Goal: Navigation & Orientation: Go to known website

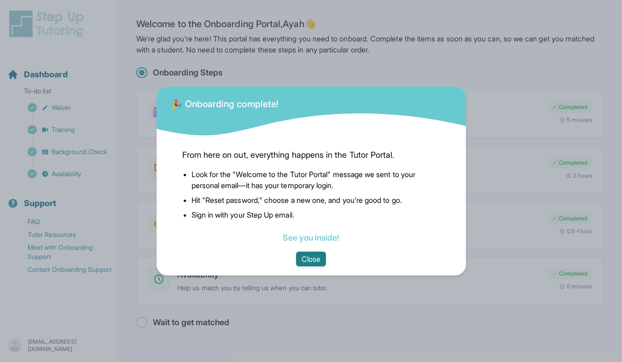
click at [312, 260] on button "Close" at bounding box center [311, 259] width 30 height 15
